Goal: Transaction & Acquisition: Purchase product/service

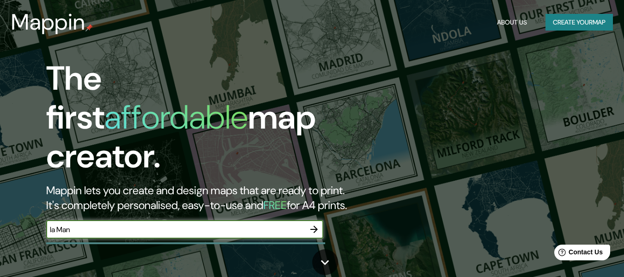
type input "la [DEMOGRAPHIC_DATA]"
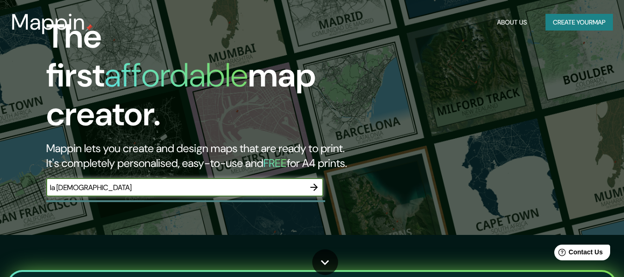
scroll to position [43, 0]
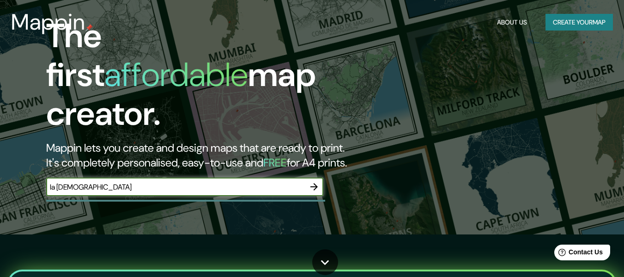
click at [316, 183] on icon "button" at bounding box center [314, 186] width 7 height 7
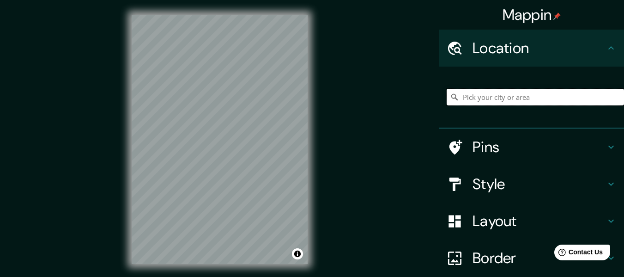
click at [485, 99] on input "Pick your city or area" at bounding box center [535, 97] width 177 height 17
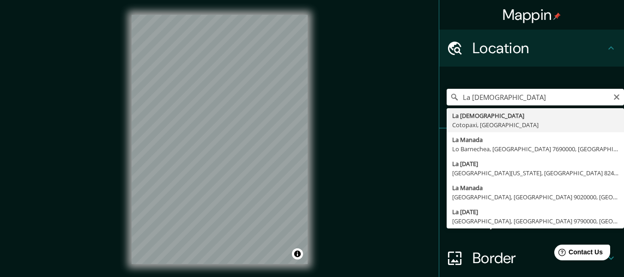
type input "La Maná, Cotopaxi, [GEOGRAPHIC_DATA]"
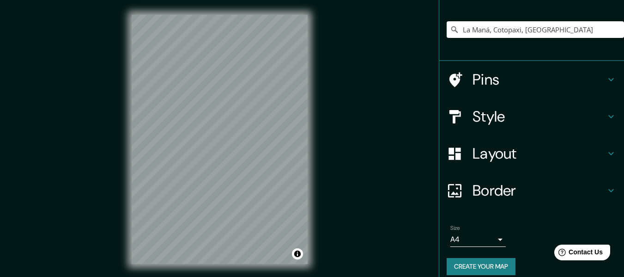
scroll to position [77, 0]
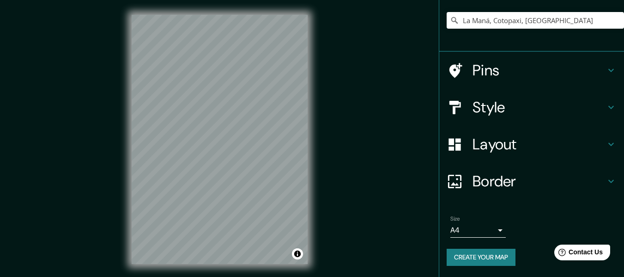
click at [496, 222] on div "Size A4 single" at bounding box center [478, 226] width 55 height 22
click at [492, 226] on body "Mappin Location [GEOGRAPHIC_DATA], [GEOGRAPHIC_DATA], [GEOGRAPHIC_DATA] Pins St…" at bounding box center [312, 138] width 624 height 277
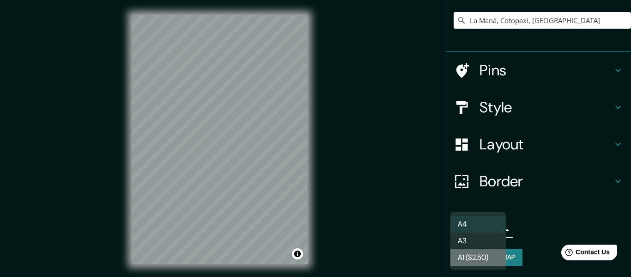
click at [487, 250] on li "A1 ($2.50)" at bounding box center [478, 257] width 55 height 17
type input "a3"
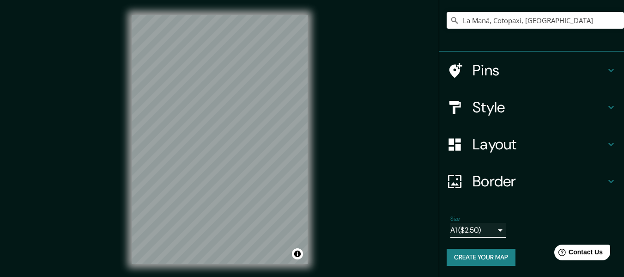
scroll to position [17, 0]
